Goal: Task Accomplishment & Management: Complete application form

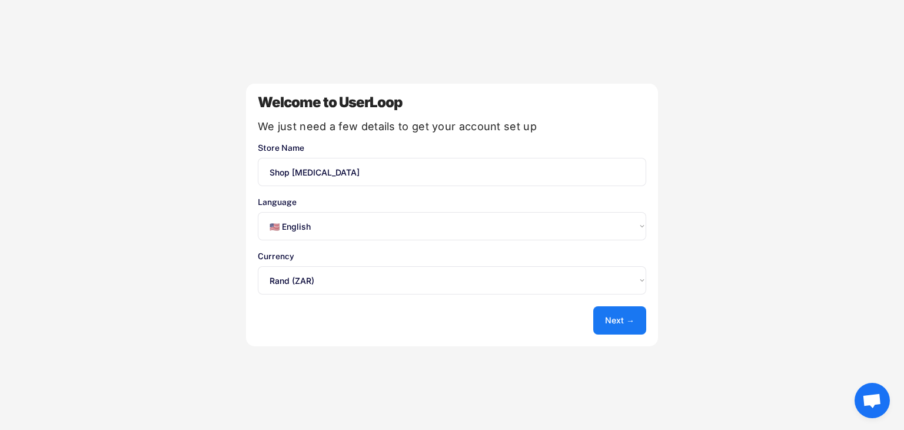
select select ""en""
select select ""PLACEHOLDER_1427118222253""
select select ""en""
select select ""1348695171700984260__LOOKUP__1635527640311x408612641781737900""
click at [602, 318] on button "Next →" at bounding box center [619, 320] width 53 height 28
